Goal: Task Accomplishment & Management: Complete application form

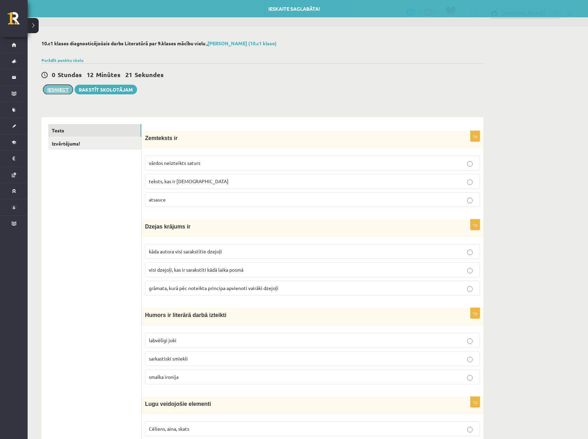
click at [50, 89] on button "Iesniegt" at bounding box center [58, 90] width 30 height 10
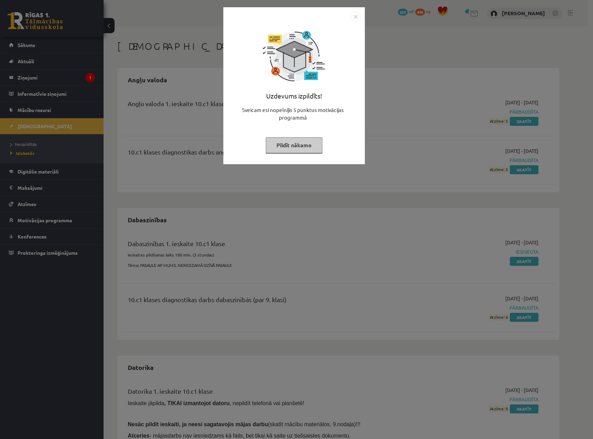
click at [308, 147] on button "Pildīt nākamo" at bounding box center [294, 145] width 57 height 16
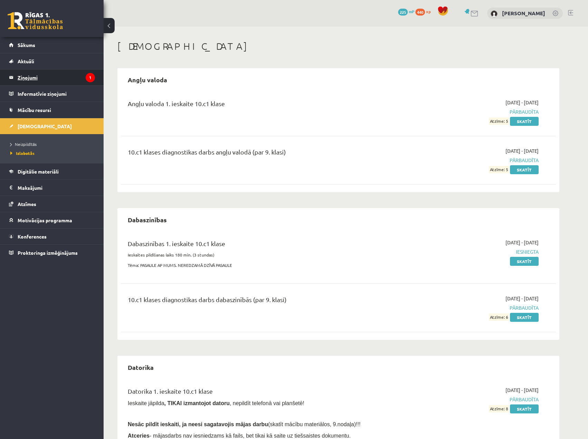
click at [35, 79] on legend "Ziņojumi 1" at bounding box center [56, 77] width 77 height 16
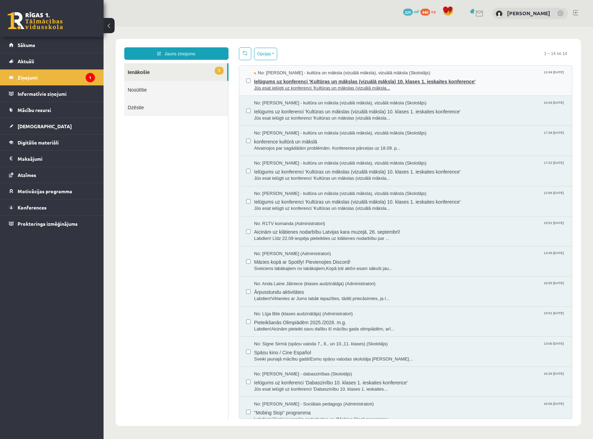
click at [309, 82] on span "Ielūgums uz konferenci 'Kultūras un mākslas (vizuālā māksla) 10. klases 1. iesk…" at bounding box center [409, 80] width 311 height 9
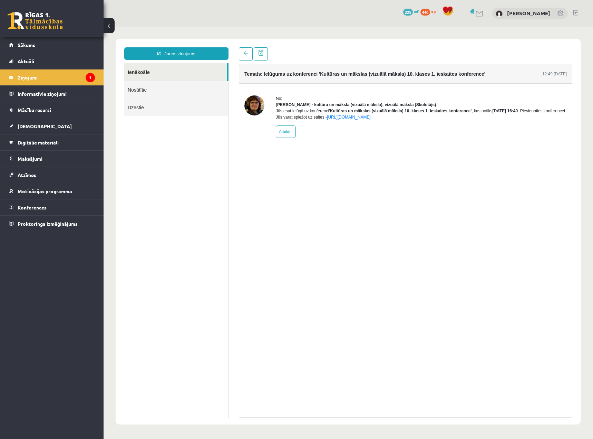
click at [41, 73] on legend "Ziņojumi 1" at bounding box center [56, 77] width 77 height 16
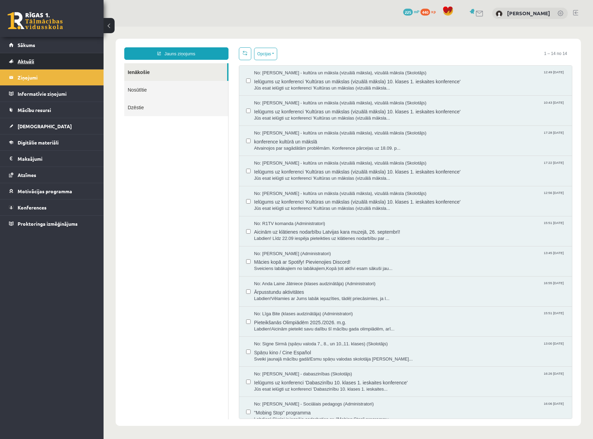
click at [26, 56] on link "Aktuāli" at bounding box center [52, 61] width 86 height 16
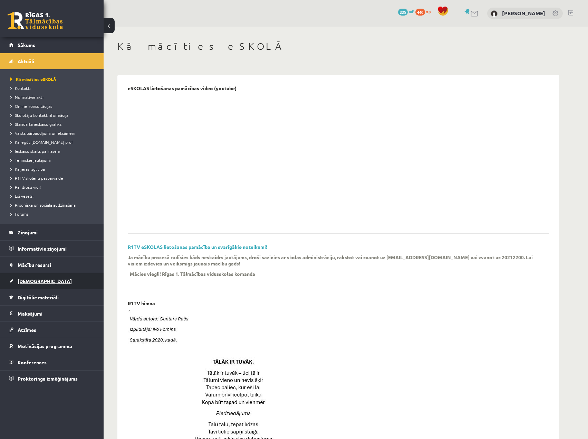
click at [44, 280] on link "[DEMOGRAPHIC_DATA]" at bounding box center [52, 281] width 86 height 16
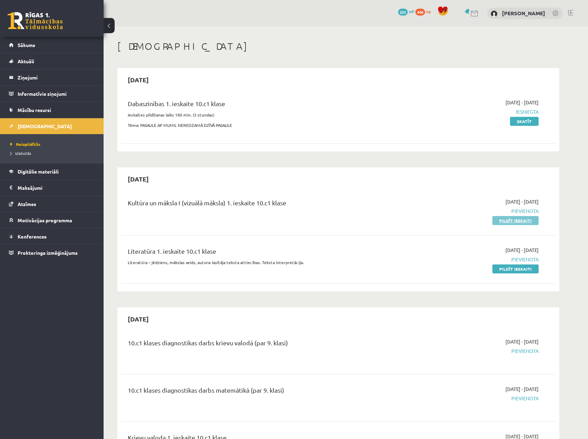
click at [519, 221] on link "Pildīt ieskaiti" at bounding box center [516, 220] width 46 height 9
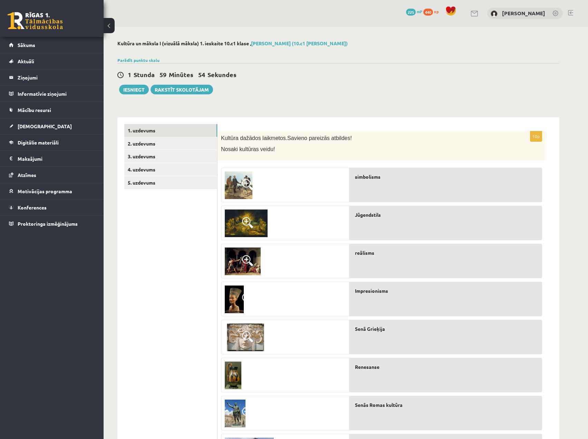
click at [241, 183] on img at bounding box center [239, 185] width 28 height 28
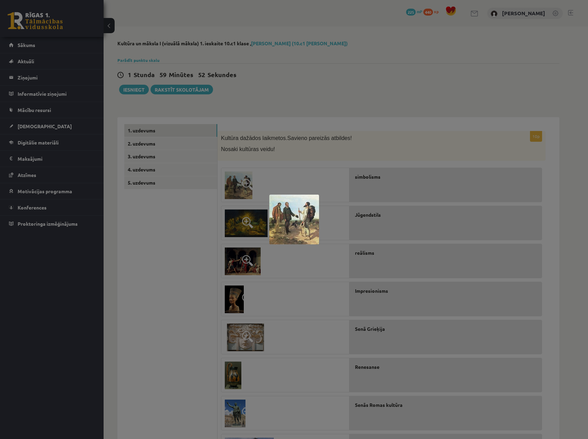
click at [381, 187] on div at bounding box center [294, 219] width 588 height 439
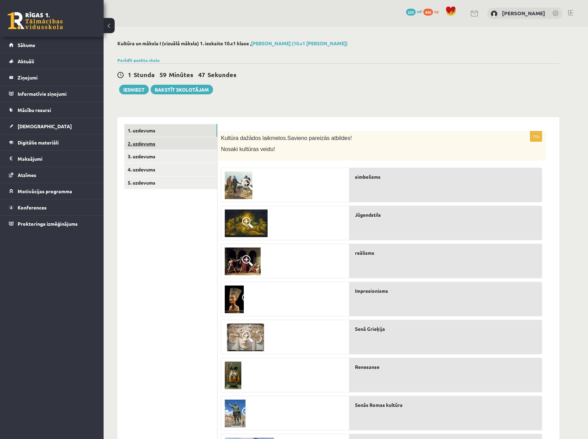
click at [148, 142] on link "2. uzdevums" at bounding box center [170, 143] width 93 height 13
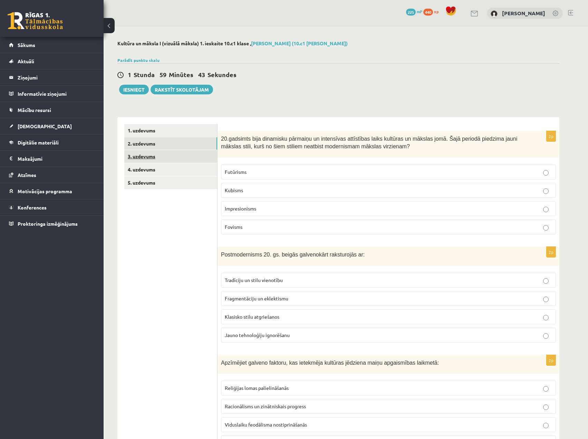
click at [150, 156] on link "3. uzdevums" at bounding box center [170, 156] width 93 height 13
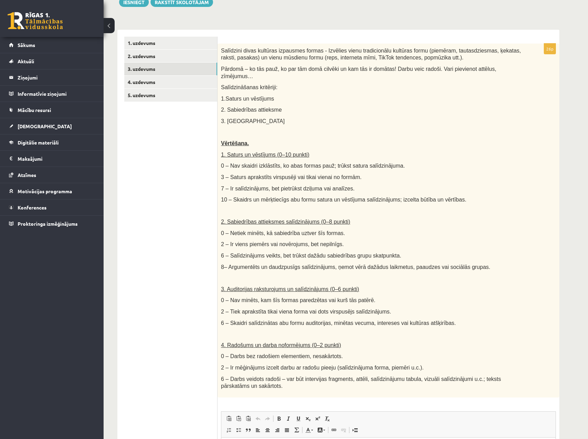
scroll to position [45, 0]
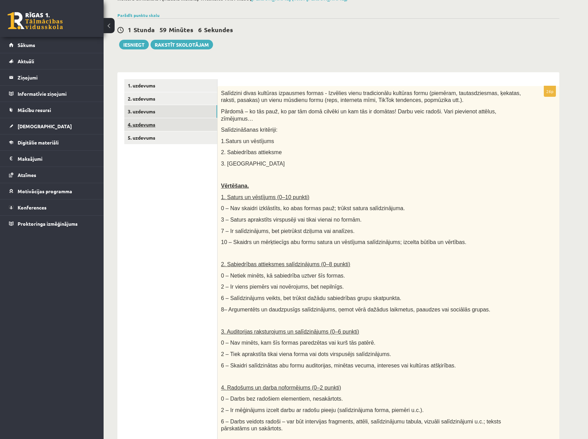
click at [151, 124] on link "4. uzdevums" at bounding box center [170, 124] width 93 height 13
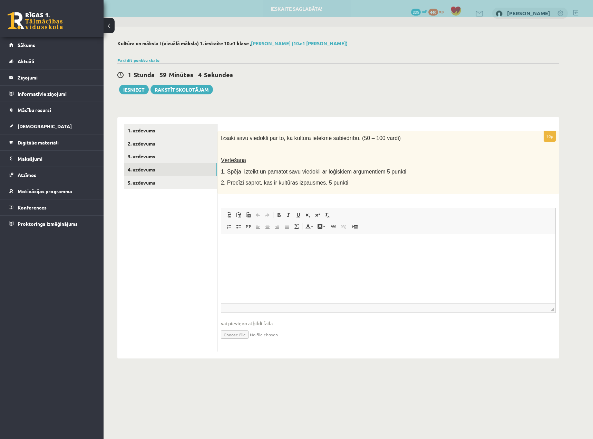
scroll to position [0, 0]
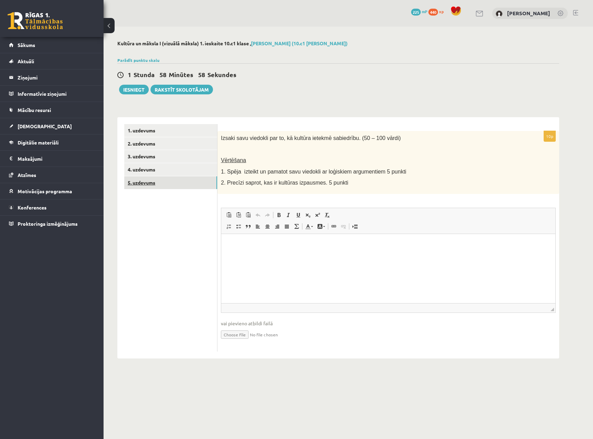
click at [138, 183] on link "5. uzdevums" at bounding box center [170, 182] width 93 height 13
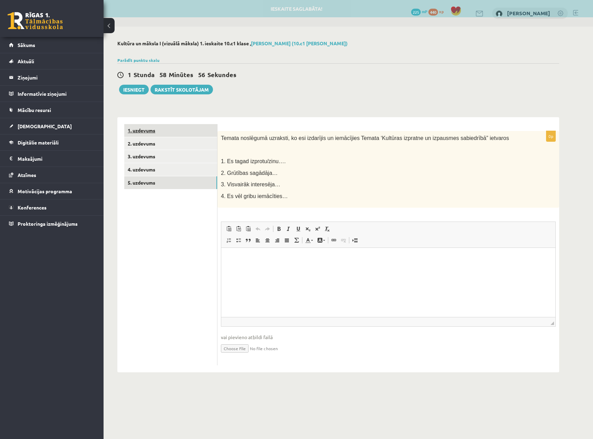
click at [143, 133] on link "1. uzdevums" at bounding box center [170, 130] width 93 height 13
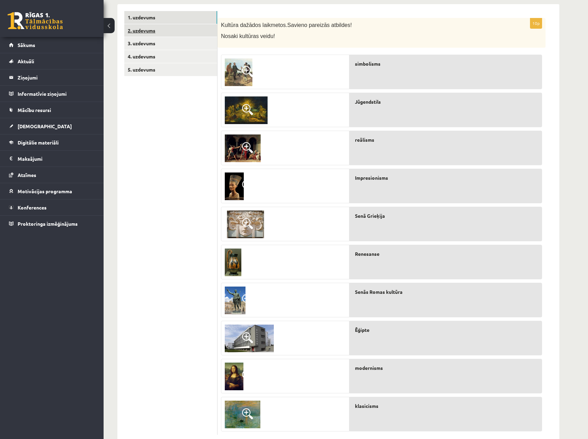
scroll to position [96, 0]
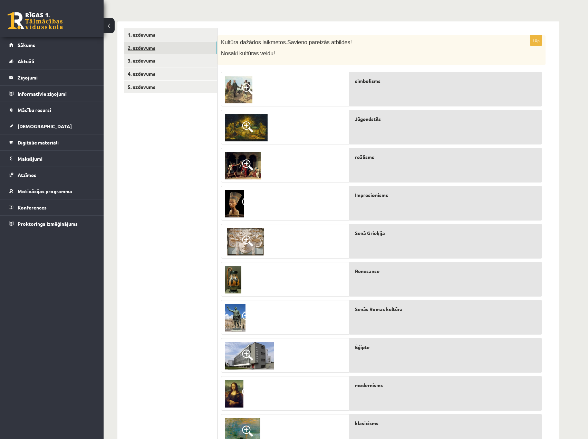
click at [153, 49] on link "2. uzdevums" at bounding box center [170, 47] width 93 height 13
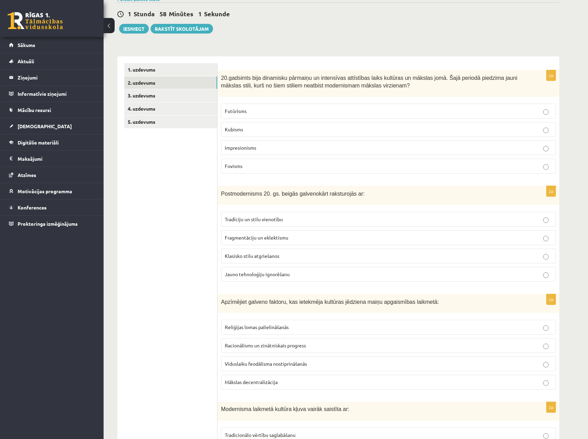
scroll to position [61, 0]
click at [534, 152] on label "Impresionisms" at bounding box center [388, 147] width 335 height 15
click at [536, 237] on p "Fragmentāciju un eklektismu" at bounding box center [388, 236] width 327 height 7
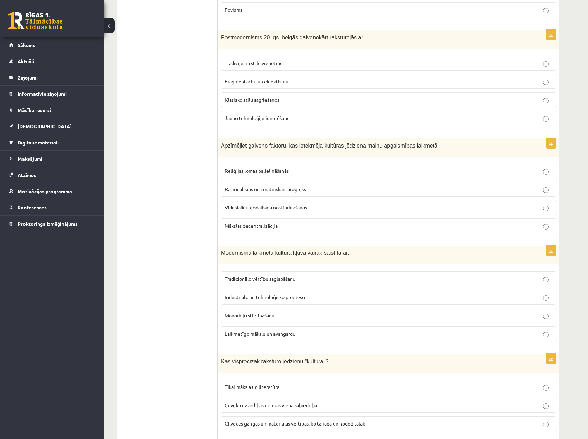
scroll to position [234, 0]
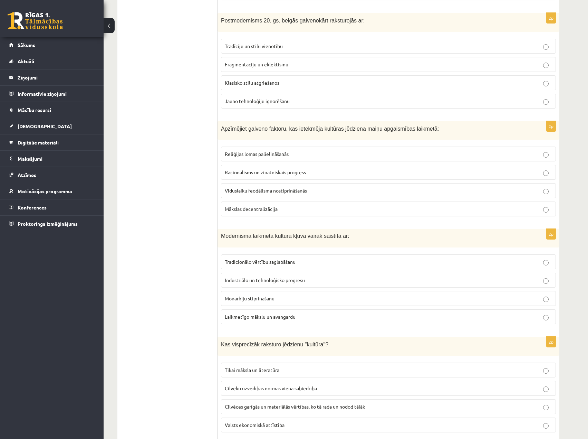
click at [273, 173] on span "Racionālisms un zinātniskais progress" at bounding box center [265, 172] width 81 height 6
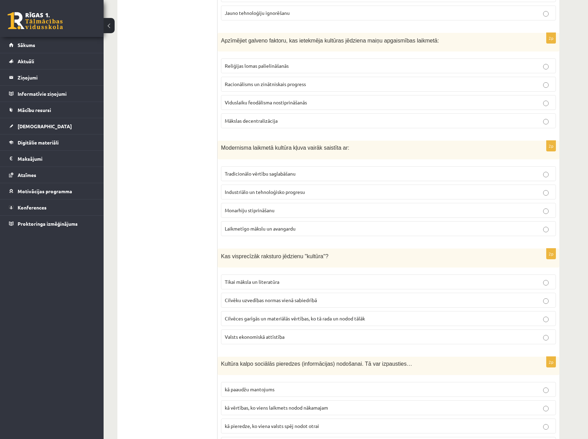
scroll to position [268, 0]
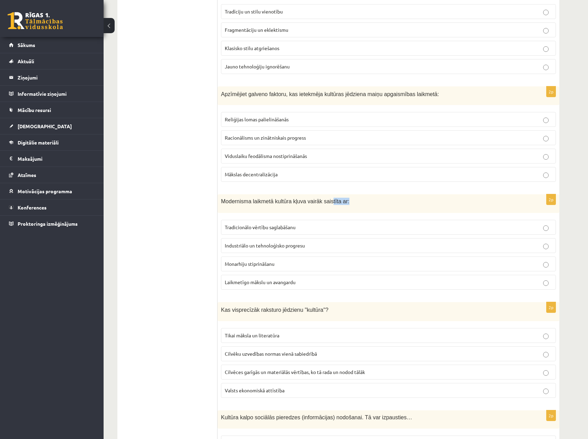
drag, startPoint x: 325, startPoint y: 201, endPoint x: 355, endPoint y: 201, distance: 30.1
click at [355, 201] on p "Modernisma laikmetā kultūra kļuva vairāk saistīta ar:" at bounding box center [371, 201] width 300 height 7
click at [356, 201] on p "Modernisma laikmetā kultūra kļuva vairāk saistīta ar:" at bounding box center [371, 201] width 300 height 7
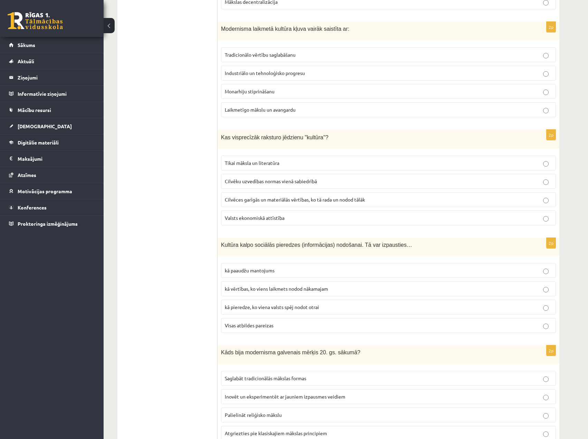
scroll to position [441, 0]
click at [290, 76] on p "Industriālo un tehnoloģisko progresu" at bounding box center [388, 72] width 327 height 7
click at [358, 198] on span "Cilvēces garīgās un materiālās vērtības, ko tā rada un nodod tālāk" at bounding box center [295, 199] width 140 height 6
click at [267, 330] on label "Visas atbildes pareizas" at bounding box center [388, 324] width 335 height 15
click at [299, 322] on p "Visas atbildes pareizas" at bounding box center [388, 324] width 327 height 7
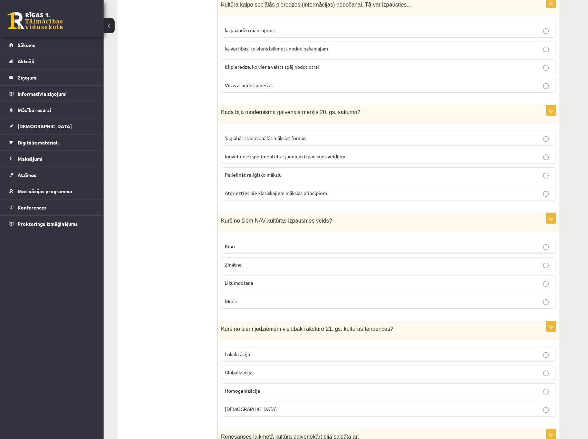
scroll to position [683, 0]
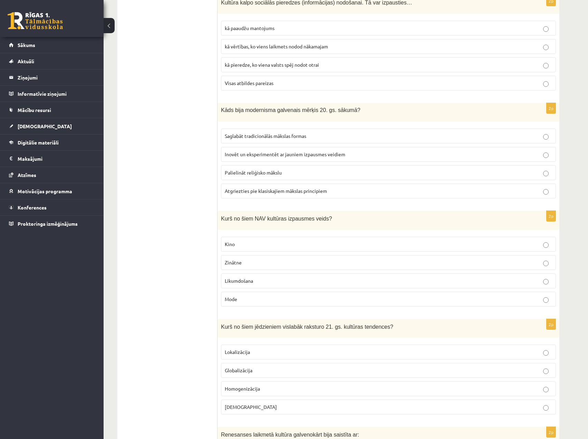
click at [274, 156] on span "Inovēt un eksperimentēt ar jauniem izpausmes veidiem" at bounding box center [285, 154] width 121 height 6
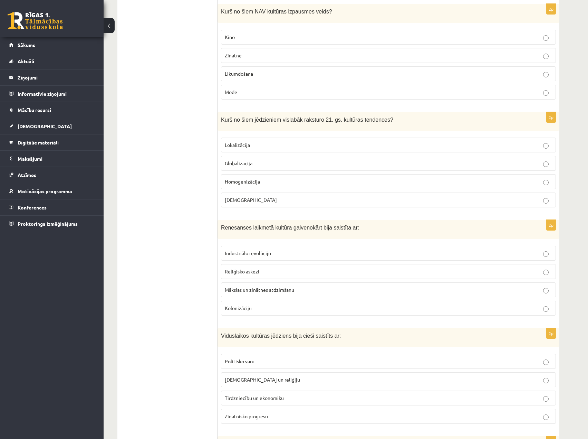
scroll to position [890, 0]
click at [361, 74] on p "Likumdošana" at bounding box center [388, 73] width 327 height 7
click at [263, 166] on p "Globalizācija" at bounding box center [388, 162] width 327 height 7
click at [279, 291] on span "Mākslas un zinātnes atdzimšanu" at bounding box center [259, 289] width 69 height 6
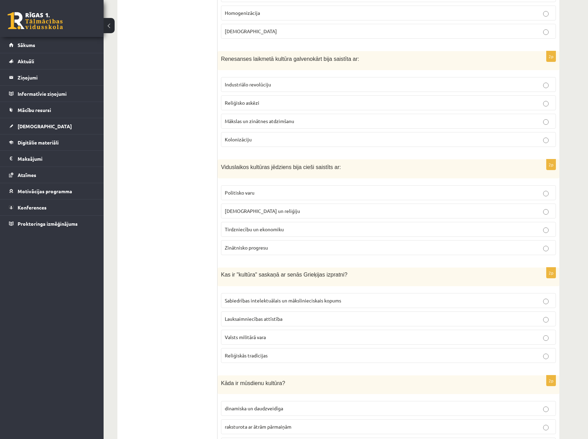
scroll to position [1063, 0]
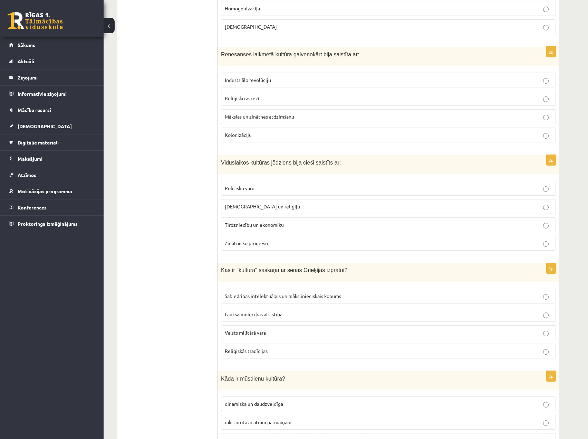
click at [265, 206] on p "[DEMOGRAPHIC_DATA] un reliģiju" at bounding box center [388, 206] width 327 height 7
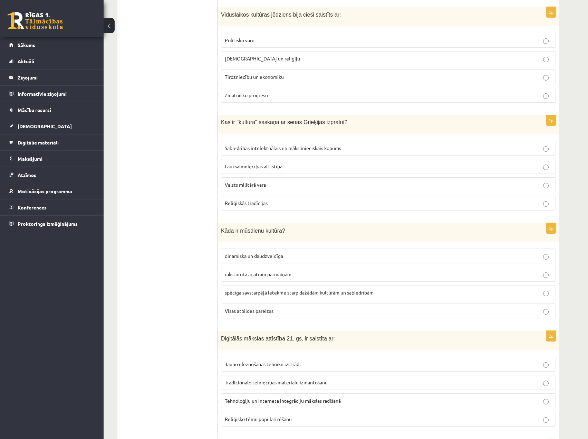
scroll to position [1195, 0]
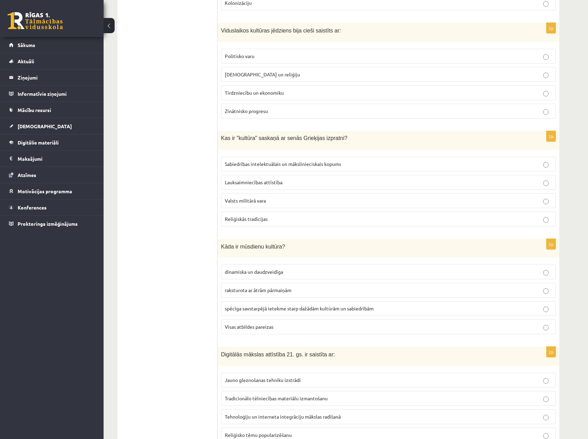
click at [341, 164] on span "Sabiedrības intelektuālais un mākslinieciskais kopums" at bounding box center [283, 164] width 116 height 6
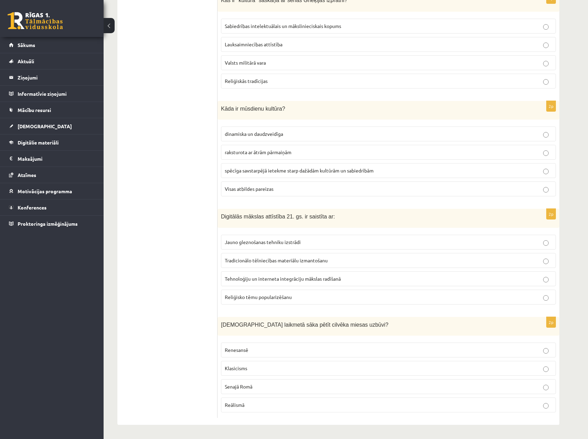
scroll to position [1333, 0]
click at [361, 191] on p "Visas atbildes pareizas" at bounding box center [388, 188] width 327 height 7
click at [302, 279] on span "Tehnoloģiju un interneta integrāciju mākslas radīšanā" at bounding box center [283, 278] width 116 height 6
click at [366, 353] on p "Renesansē" at bounding box center [388, 349] width 327 height 7
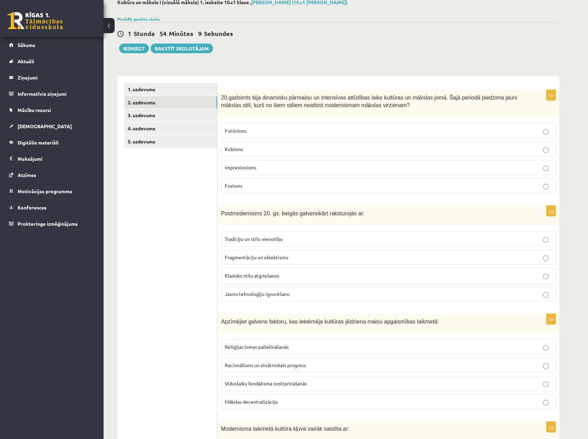
scroll to position [0, 0]
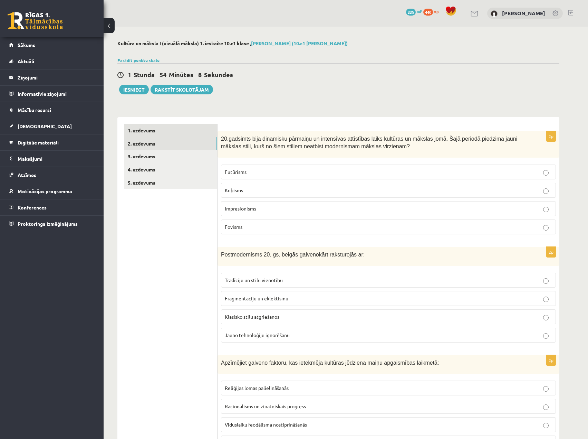
click at [148, 132] on link "1. uzdevums" at bounding box center [170, 130] width 93 height 13
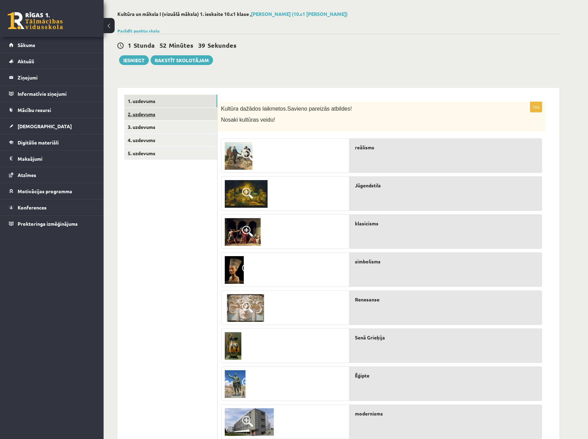
scroll to position [27, 0]
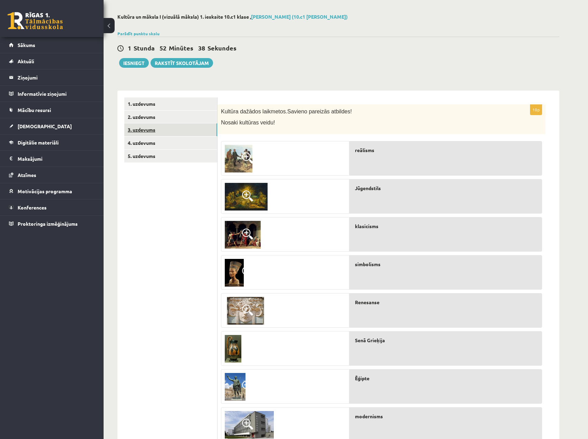
click at [151, 132] on link "3. uzdevums" at bounding box center [170, 129] width 93 height 13
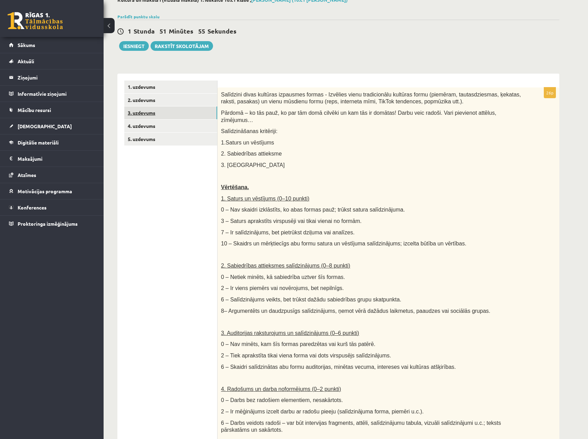
scroll to position [35, 0]
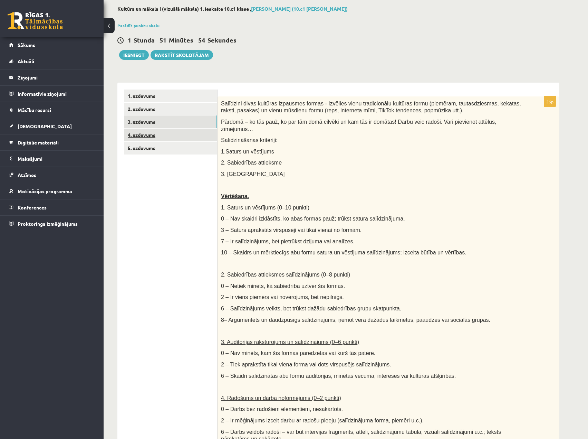
click at [151, 135] on link "4. uzdevums" at bounding box center [170, 134] width 93 height 13
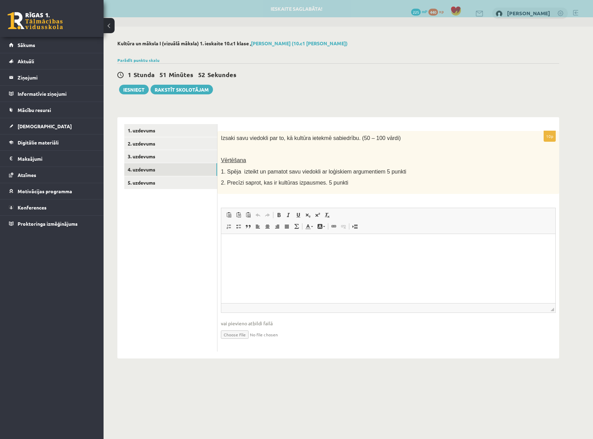
scroll to position [0, 0]
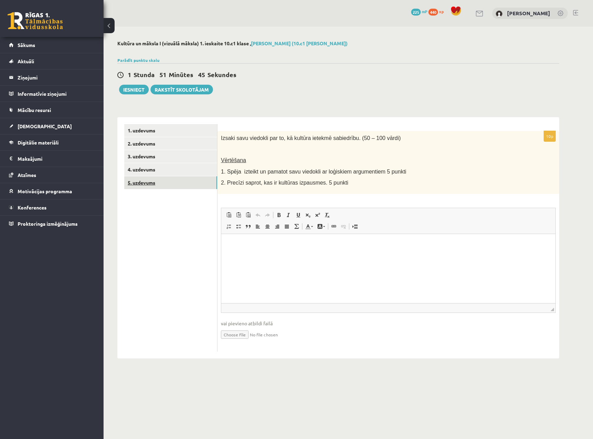
click at [138, 185] on link "5. uzdevums" at bounding box center [170, 182] width 93 height 13
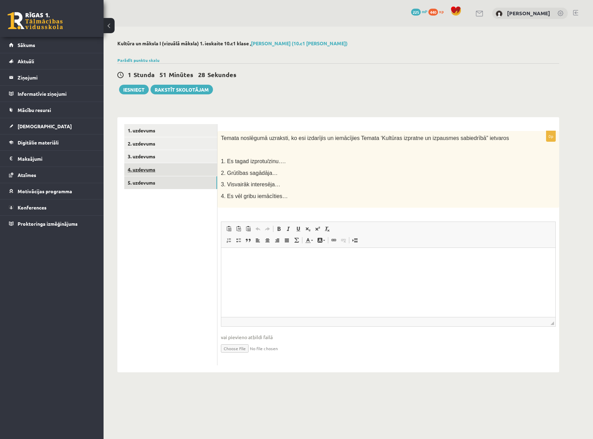
click at [141, 167] on link "4. uzdevums" at bounding box center [170, 169] width 93 height 13
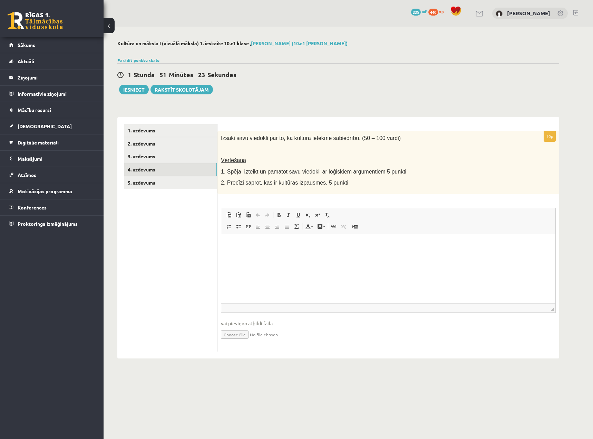
click at [293, 255] on html at bounding box center [388, 243] width 334 height 21
click at [143, 155] on link "3. uzdevums" at bounding box center [170, 156] width 93 height 13
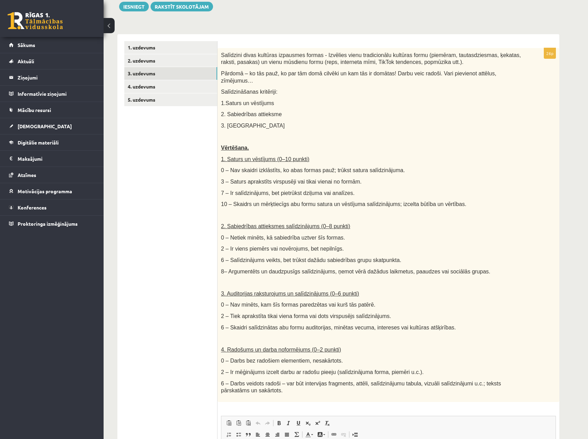
scroll to position [35, 0]
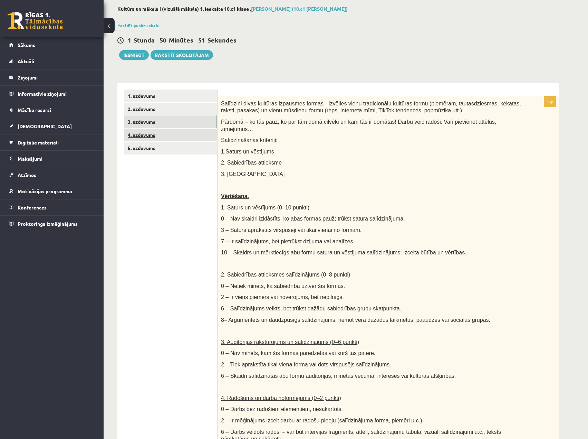
click at [143, 134] on link "4. uzdevums" at bounding box center [170, 134] width 93 height 13
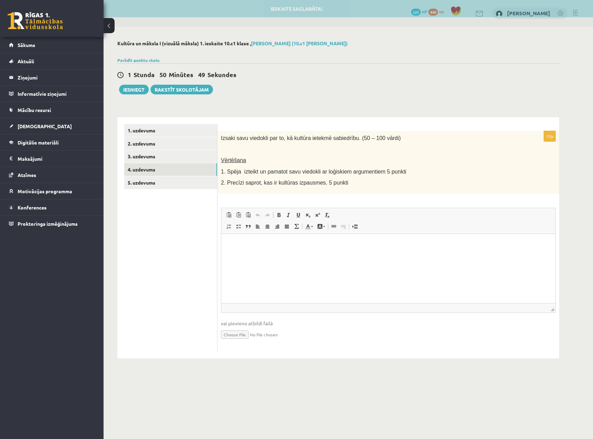
scroll to position [0, 0]
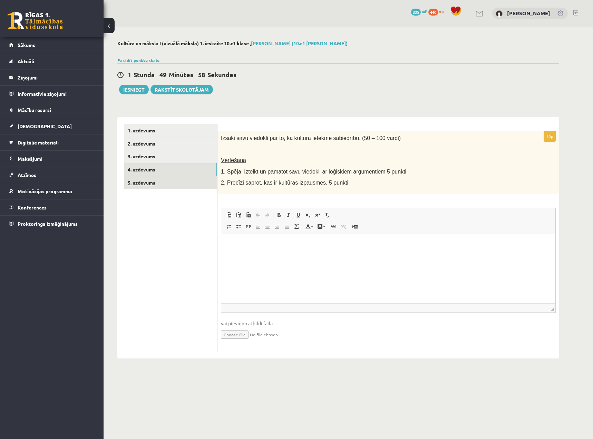
click at [127, 178] on link "5. uzdevums" at bounding box center [170, 182] width 93 height 13
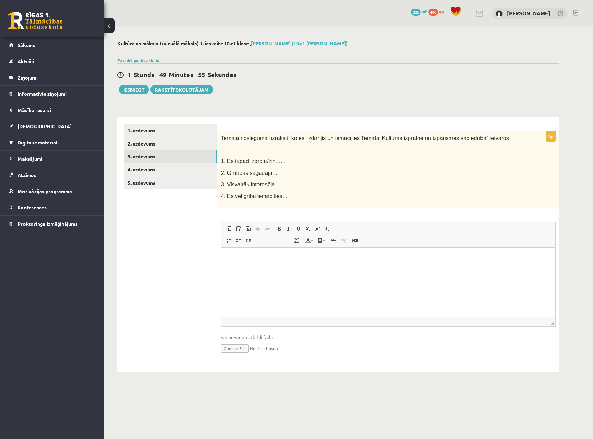
click at [146, 150] on link "3. uzdevums" at bounding box center [170, 156] width 93 height 13
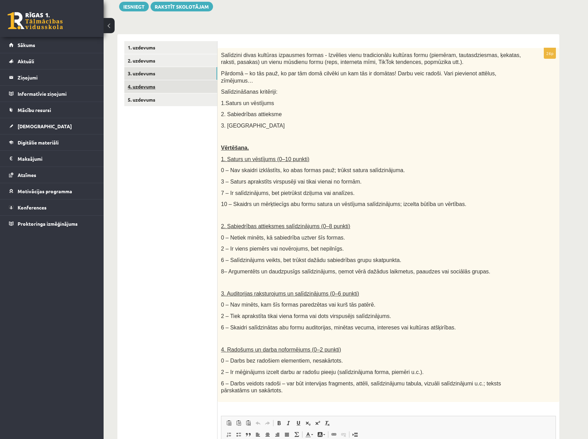
scroll to position [69, 0]
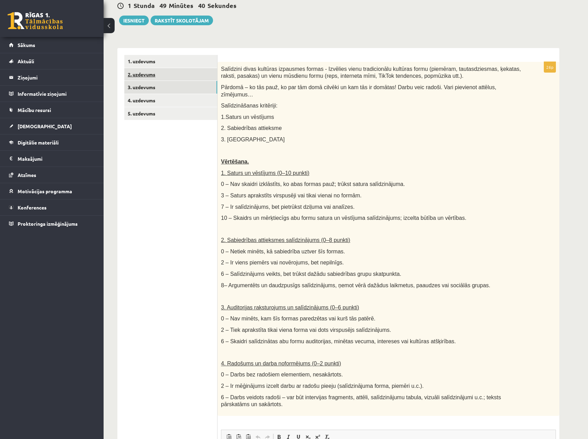
click at [139, 75] on link "2. uzdevums" at bounding box center [170, 74] width 93 height 13
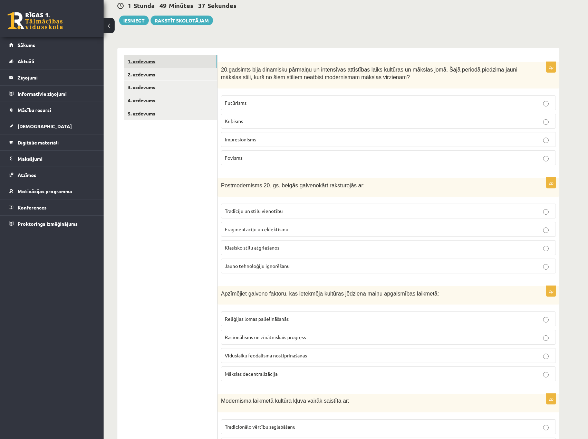
click at [142, 63] on link "1. uzdevums" at bounding box center [170, 61] width 93 height 13
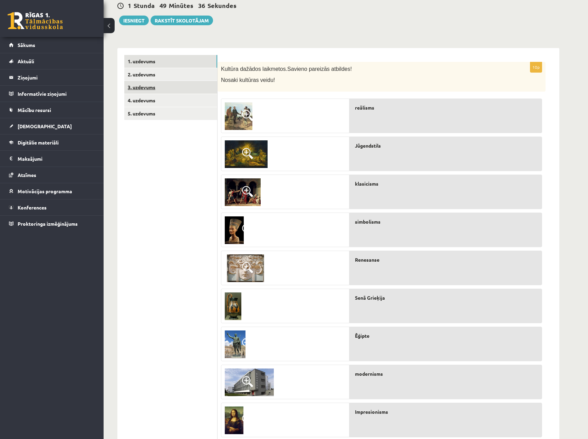
click at [159, 90] on link "3. uzdevums" at bounding box center [170, 87] width 93 height 13
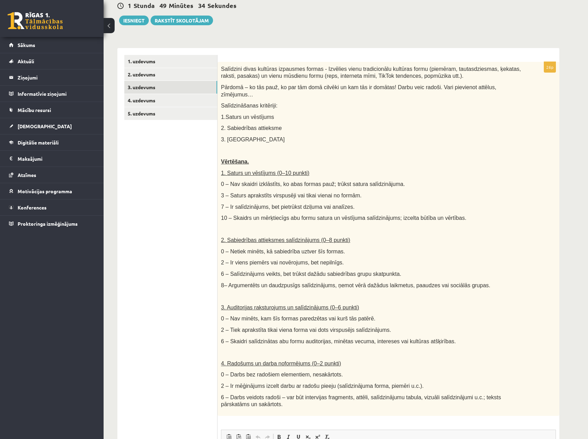
scroll to position [0, 0]
click at [143, 100] on link "4. uzdevums" at bounding box center [170, 100] width 93 height 13
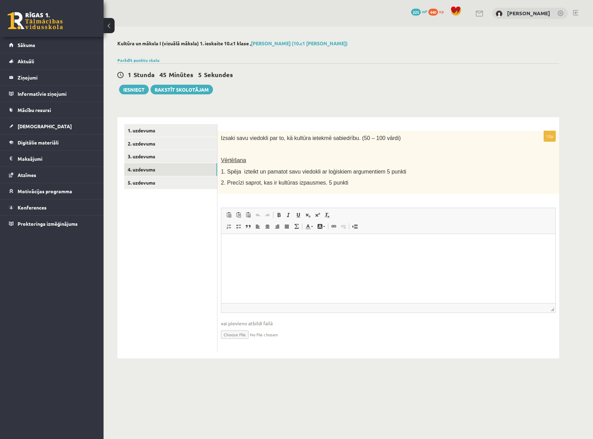
click at [240, 255] on html at bounding box center [388, 243] width 334 height 21
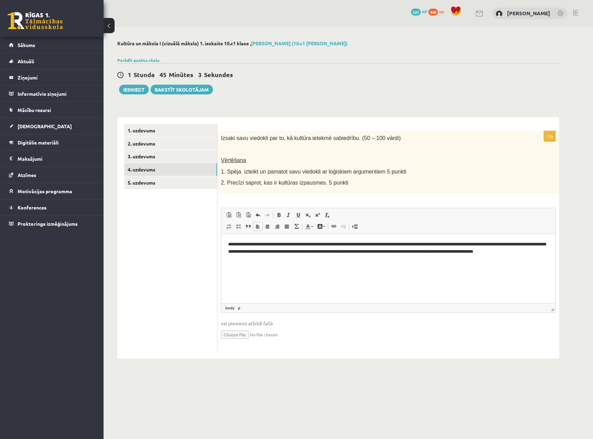
click at [406, 262] on html "**********" at bounding box center [388, 247] width 334 height 28
click at [544, 254] on p "**********" at bounding box center [388, 247] width 321 height 15
click at [159, 182] on link "5. uzdevums" at bounding box center [170, 182] width 93 height 13
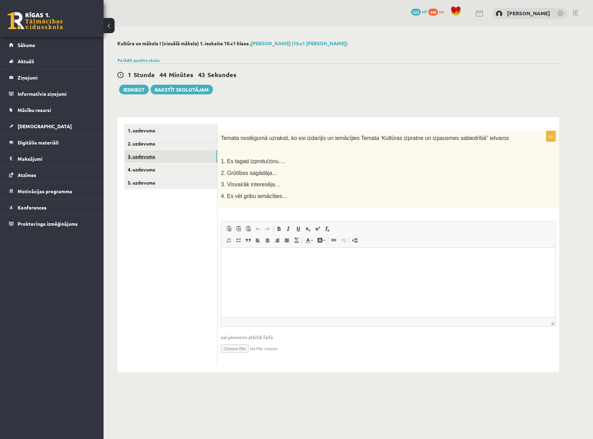
click at [157, 158] on link "3. uzdevums" at bounding box center [170, 156] width 93 height 13
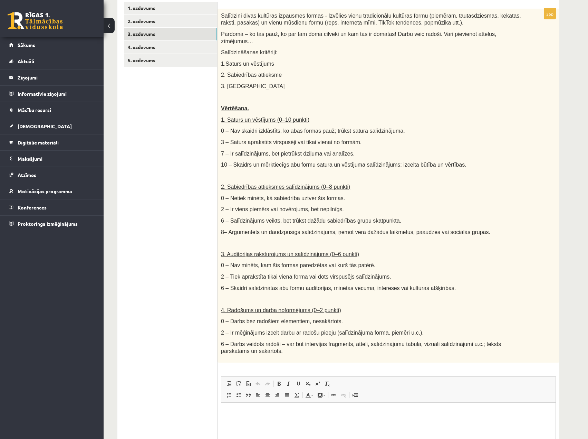
scroll to position [104, 0]
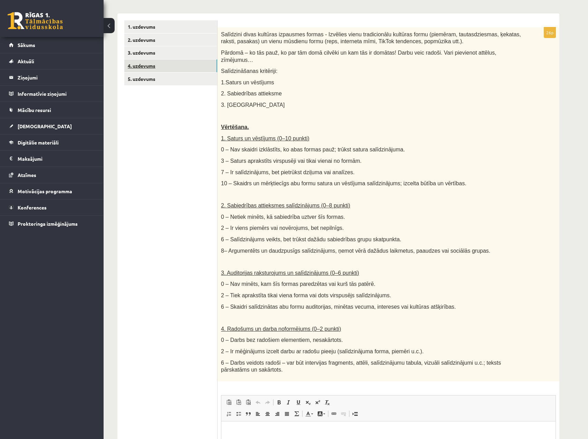
click at [140, 64] on link "4. uzdevums" at bounding box center [170, 65] width 93 height 13
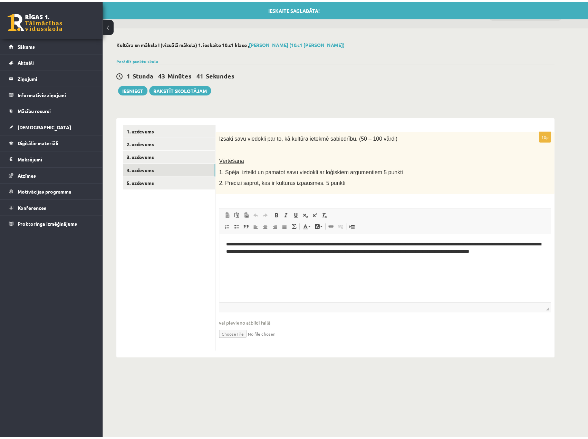
scroll to position [0, 0]
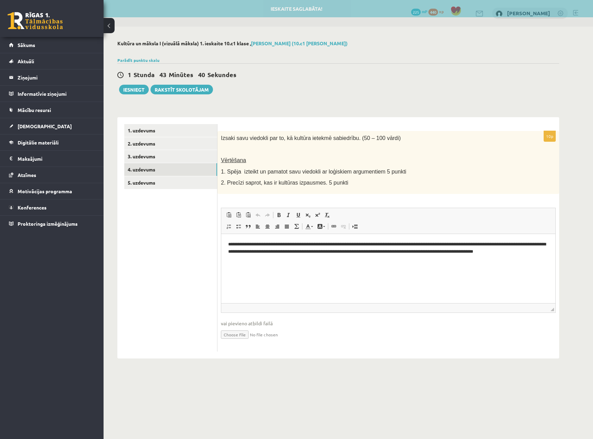
click at [250, 262] on html "**********" at bounding box center [388, 247] width 334 height 28
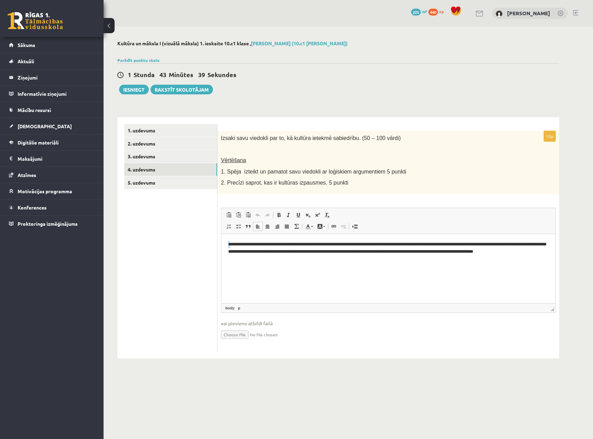
click at [230, 243] on p "**********" at bounding box center [388, 247] width 321 height 15
click at [232, 246] on p "**********" at bounding box center [388, 247] width 321 height 15
click at [230, 243] on p "**********" at bounding box center [388, 247] width 321 height 15
click at [143, 155] on link "3. uzdevums" at bounding box center [170, 156] width 93 height 13
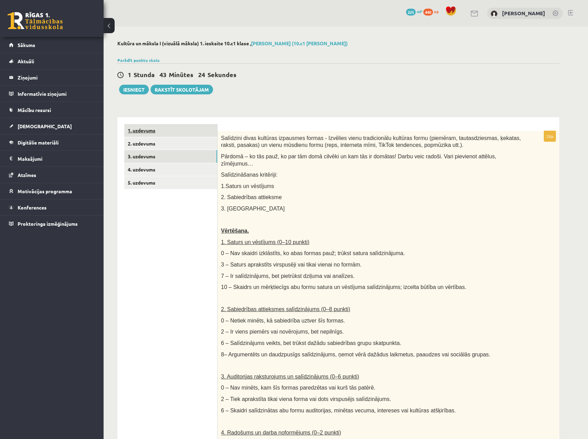
click at [145, 135] on link "1. uzdevums" at bounding box center [170, 130] width 93 height 13
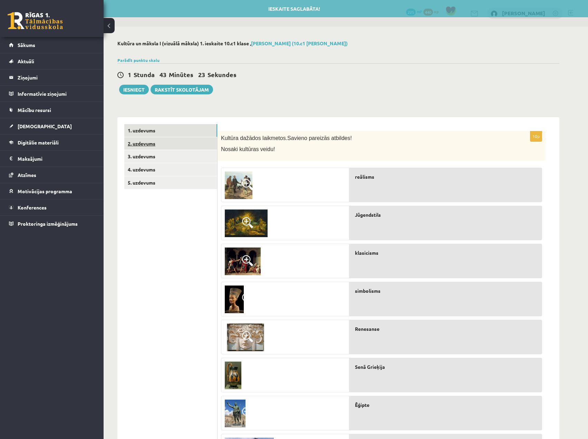
click at [154, 145] on link "2. uzdevums" at bounding box center [170, 143] width 93 height 13
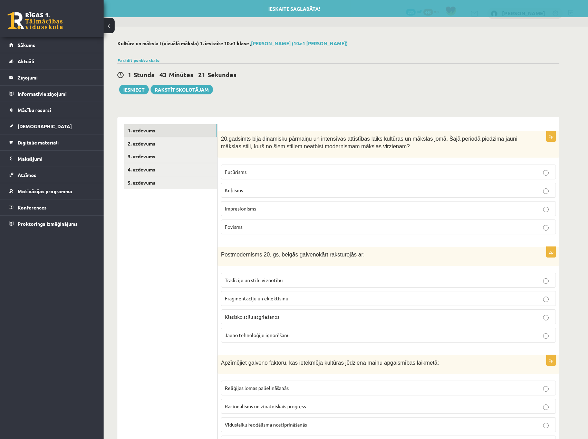
click at [136, 127] on link "1. uzdevums" at bounding box center [170, 130] width 93 height 13
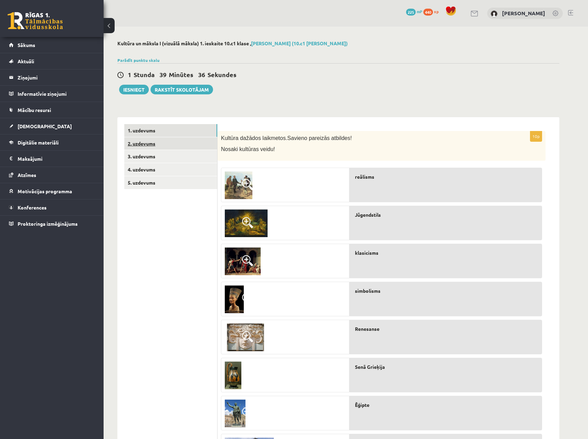
click at [148, 143] on link "2. uzdevums" at bounding box center [170, 143] width 93 height 13
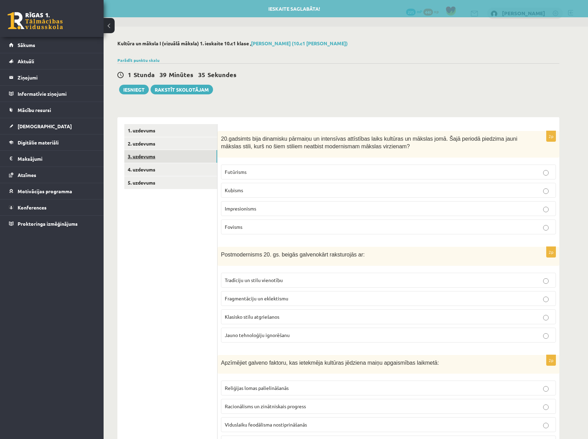
click at [145, 152] on link "3. uzdevums" at bounding box center [170, 156] width 93 height 13
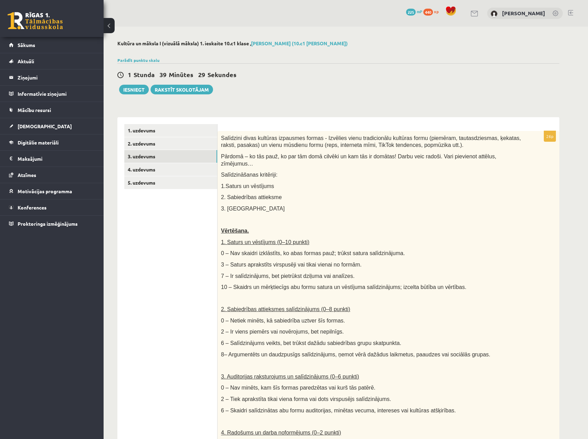
click at [462, 135] on span "Salīdzini divas kultūras izpausmes formas - Izvēlies vienu tradicionālu kultūra…" at bounding box center [371, 141] width 300 height 13
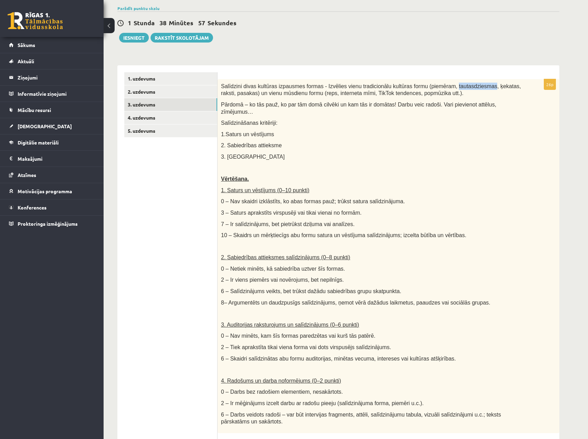
scroll to position [69, 0]
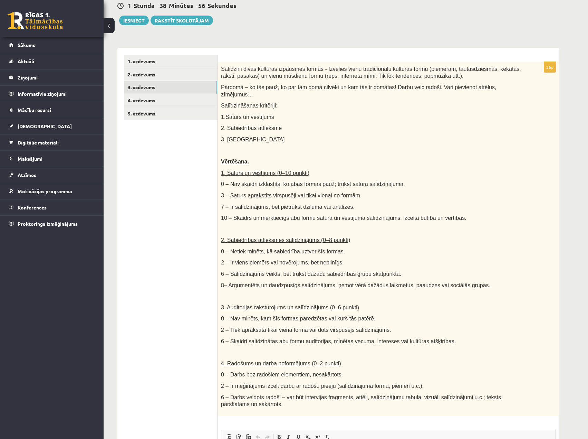
click at [537, 407] on div "Salīdzini divas kultūras izpausmes formas - Izvēlies vienu tradicionālu kultūra…" at bounding box center [389, 239] width 342 height 354
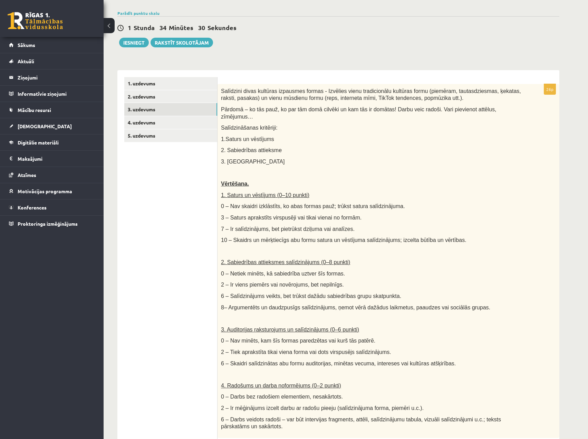
scroll to position [45, 0]
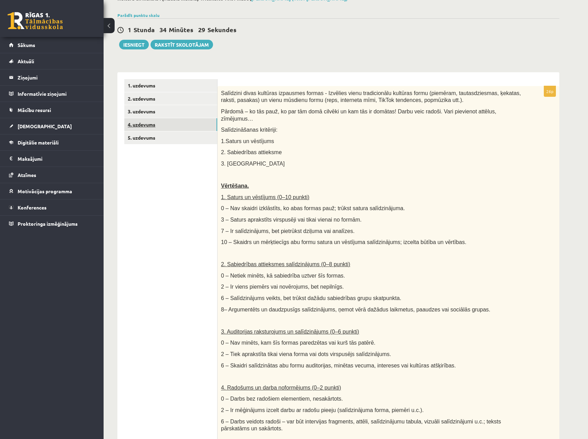
click at [153, 127] on link "4. uzdevums" at bounding box center [170, 124] width 93 height 13
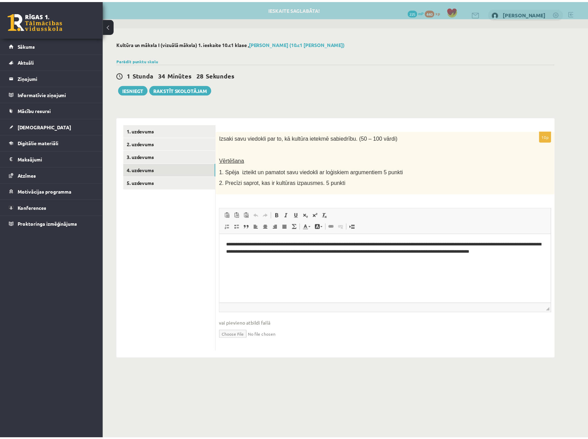
scroll to position [0, 0]
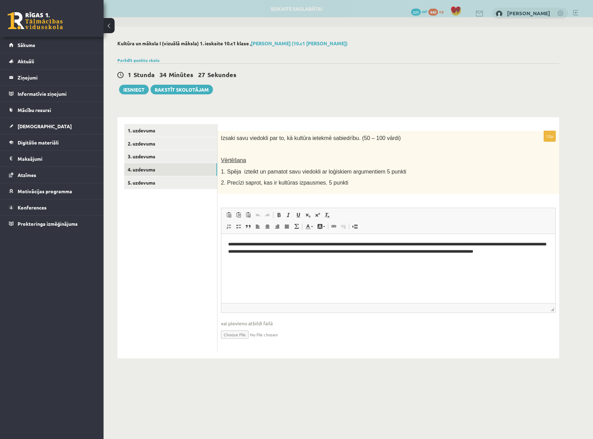
click at [325, 230] on fieldset "**********" at bounding box center [388, 278] width 335 height 140
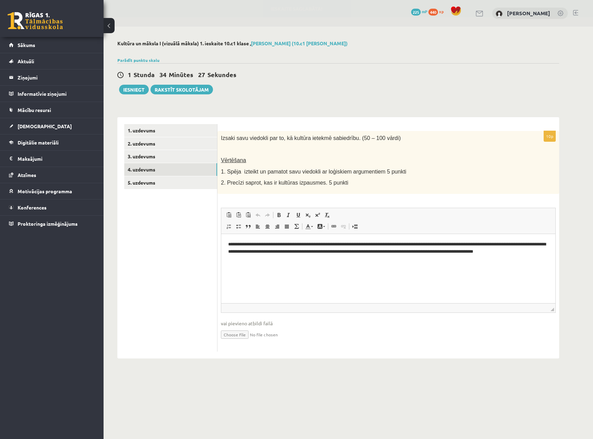
click at [339, 260] on html "**********" at bounding box center [388, 247] width 334 height 28
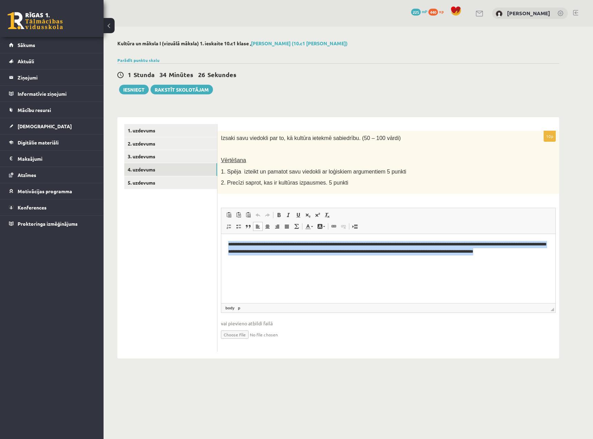
copy p "**********"
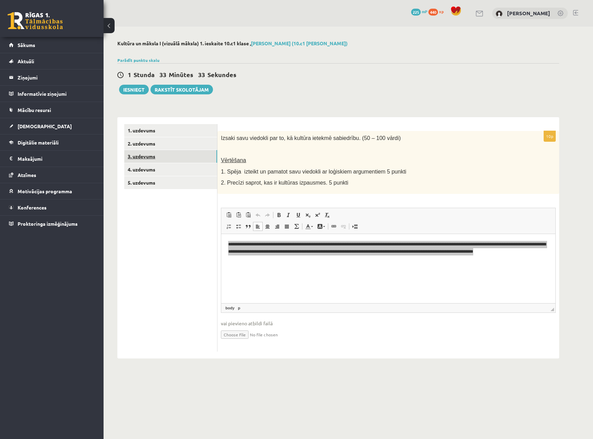
click at [149, 155] on link "3. uzdevums" at bounding box center [170, 156] width 93 height 13
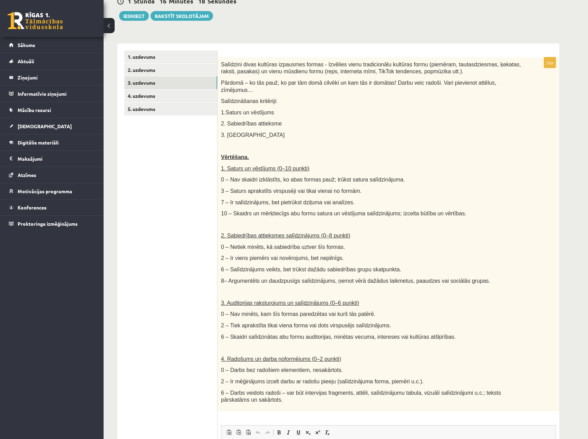
scroll to position [69, 0]
